Goal: Information Seeking & Learning: Learn about a topic

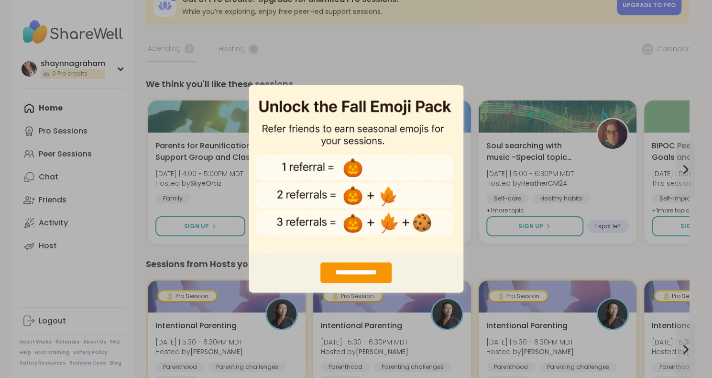
scroll to position [25, 0]
click at [453, 96] on img "entering modal" at bounding box center [356, 169] width 214 height 168
click at [355, 267] on div "**********" at bounding box center [356, 273] width 71 height 21
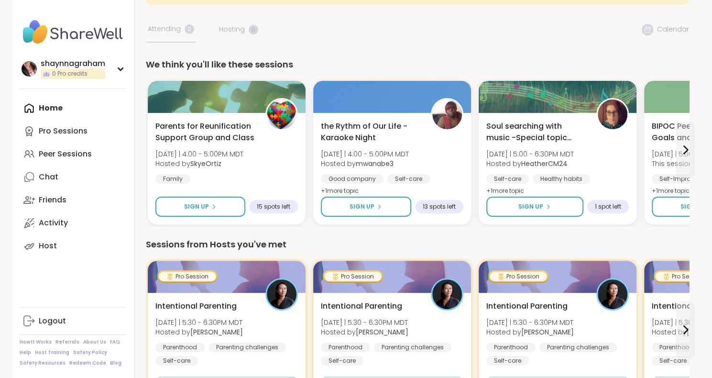
scroll to position [0, 0]
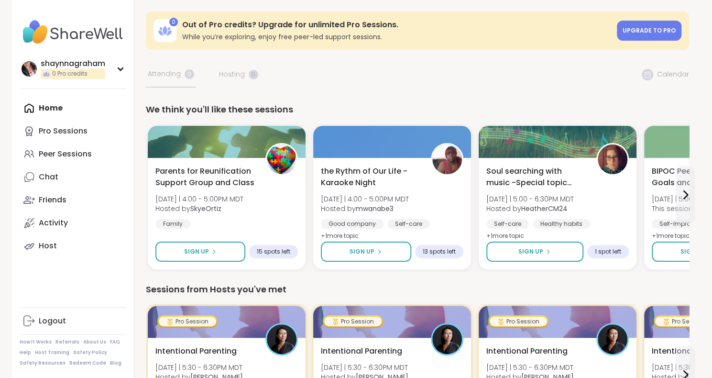
click at [64, 108] on div "Home Pro Sessions Peer Sessions Chat Friends Activity Host" at bounding box center [73, 177] width 107 height 161
click at [47, 106] on div "Home Pro Sessions Peer Sessions Chat Friends Activity Host" at bounding box center [73, 177] width 107 height 161
click at [54, 156] on div "Peer Sessions" at bounding box center [65, 154] width 53 height 11
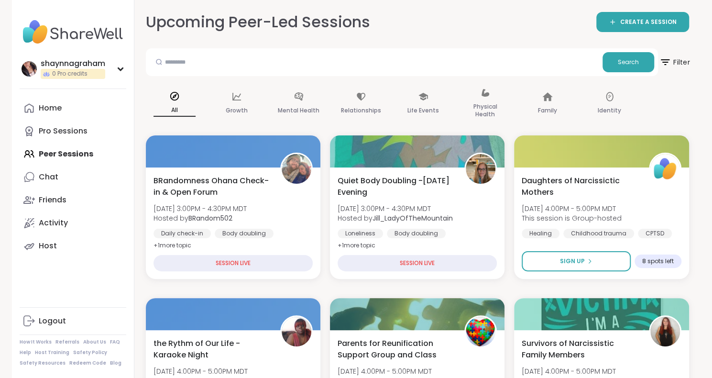
click at [681, 60] on span "Filter" at bounding box center [674, 62] width 31 height 24
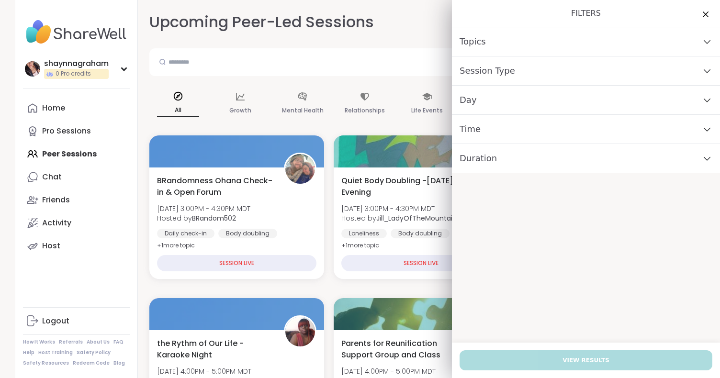
click at [466, 44] on span "Topics" at bounding box center [472, 41] width 26 height 13
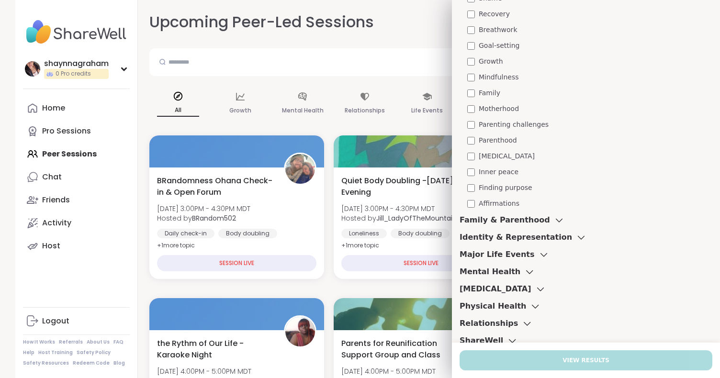
scroll to position [244, 0]
click at [478, 219] on h3 "Family & Parenthood" at bounding box center [504, 219] width 90 height 11
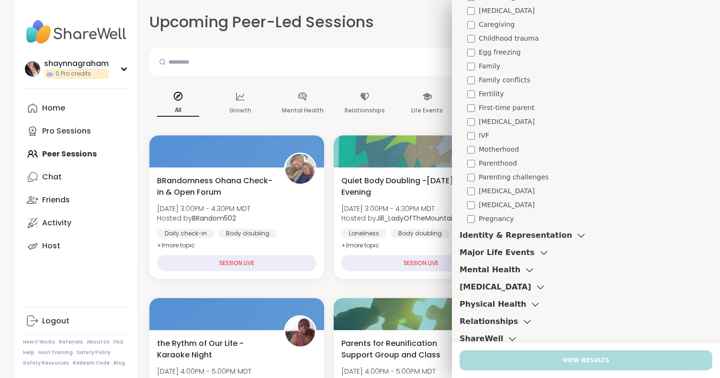
scroll to position [524, 0]
click at [481, 249] on h3 "Major Life Events" at bounding box center [496, 251] width 75 height 11
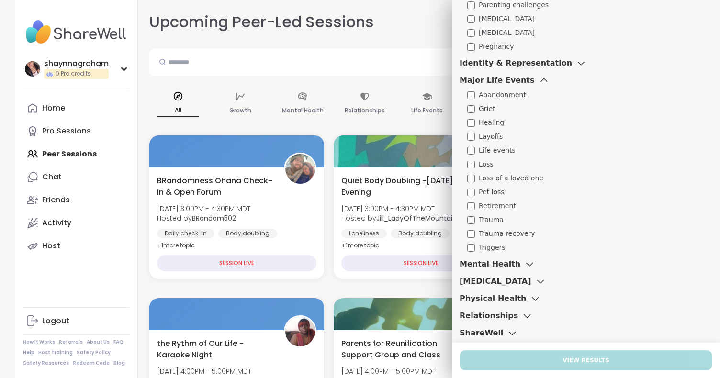
scroll to position [705, 0]
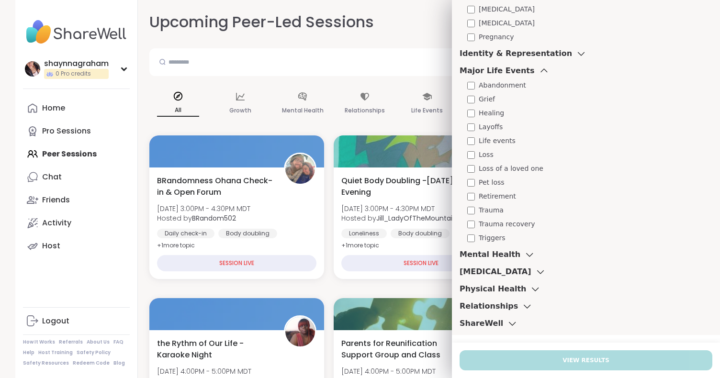
click at [480, 256] on h3 "Mental Health" at bounding box center [489, 254] width 61 height 11
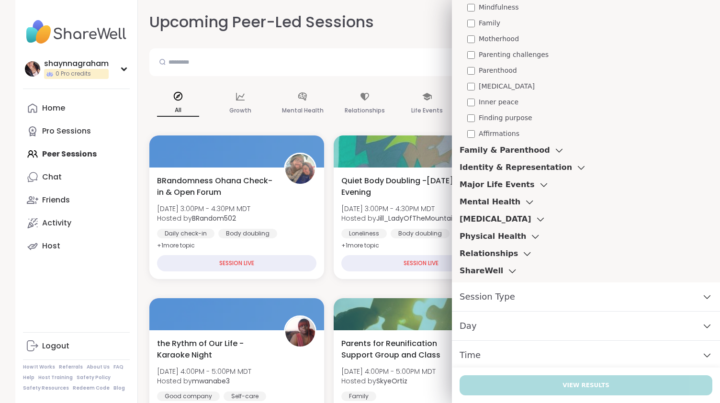
scroll to position [344, 0]
